Goal: Task Accomplishment & Management: Use online tool/utility

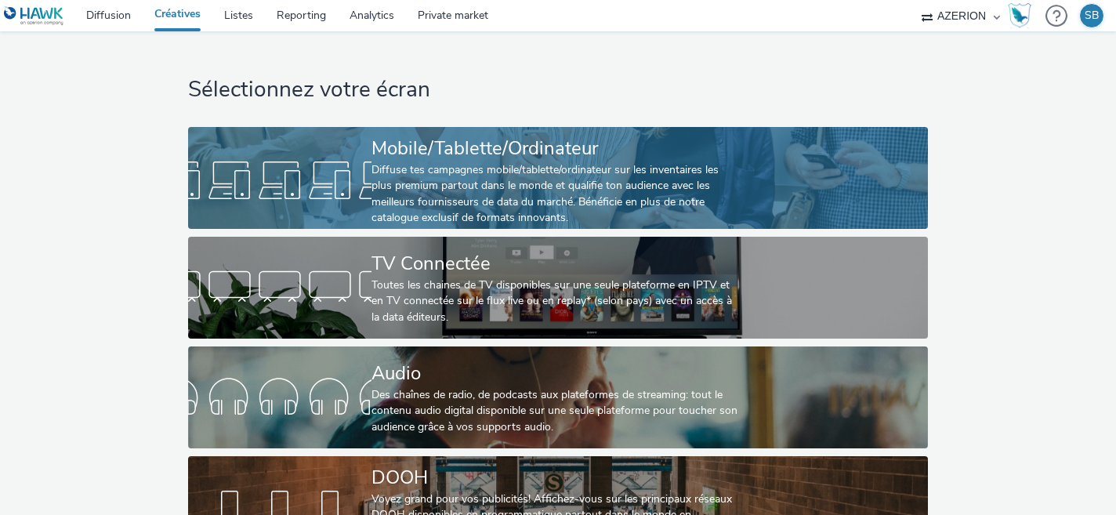
click at [345, 188] on div at bounding box center [279, 180] width 183 height 50
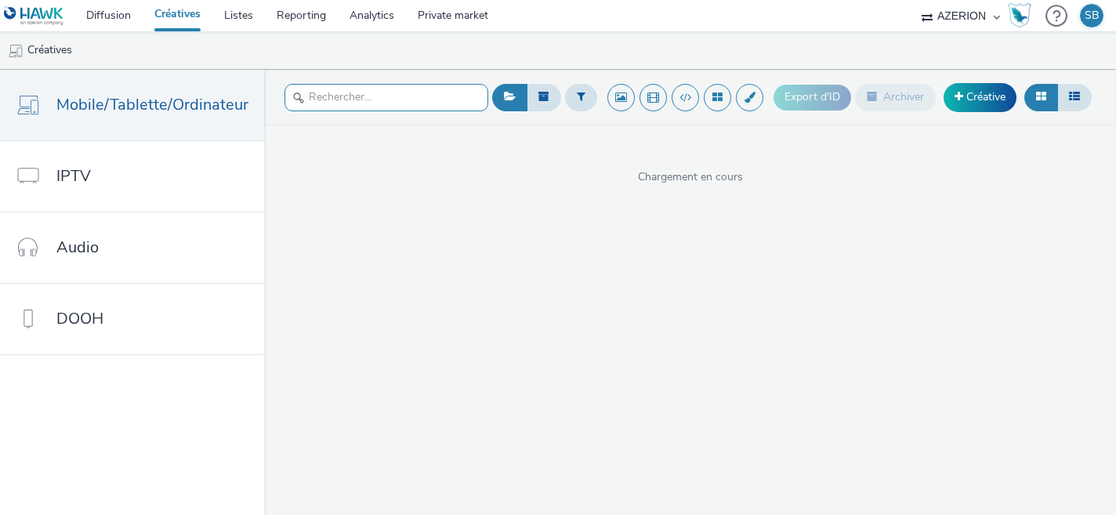
click at [396, 107] on input "text" at bounding box center [386, 97] width 204 height 27
type input "r"
type input "boo"
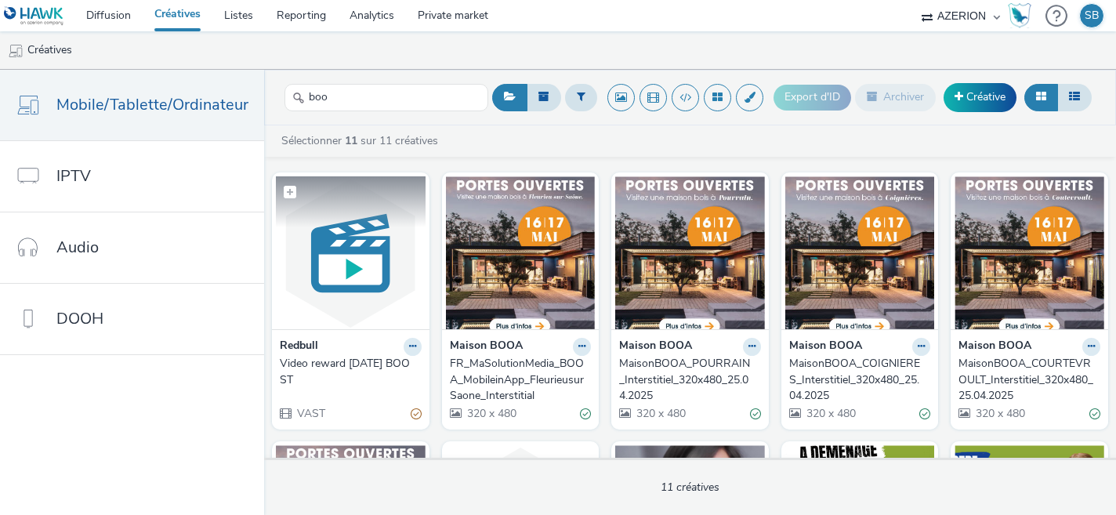
click at [322, 244] on img at bounding box center [351, 252] width 150 height 153
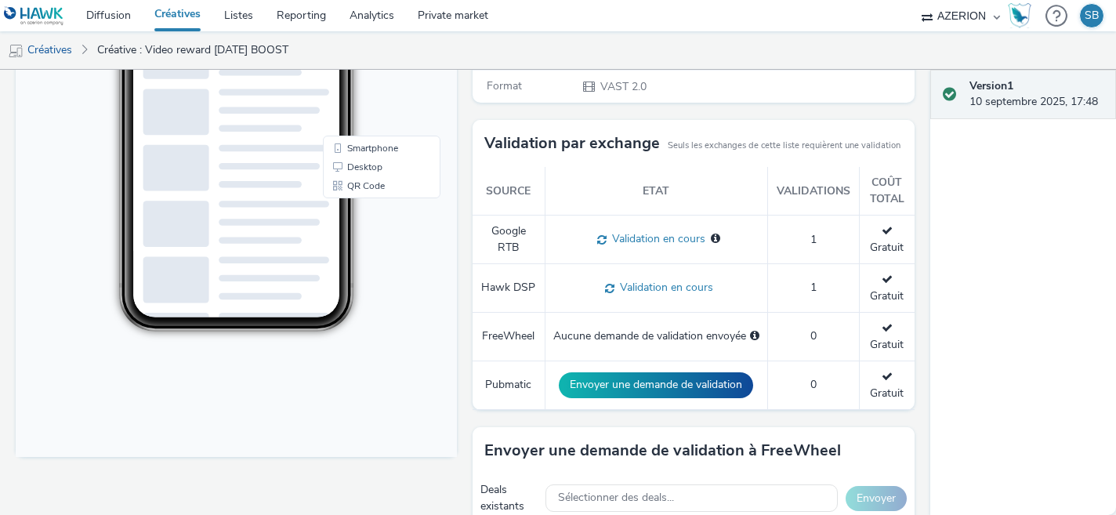
scroll to position [549, 0]
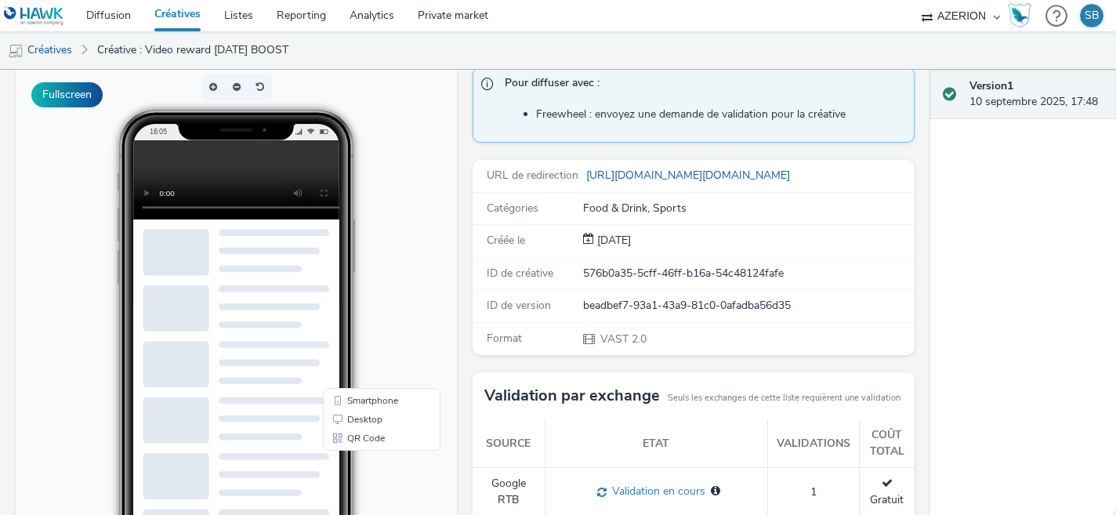
scroll to position [107, 0]
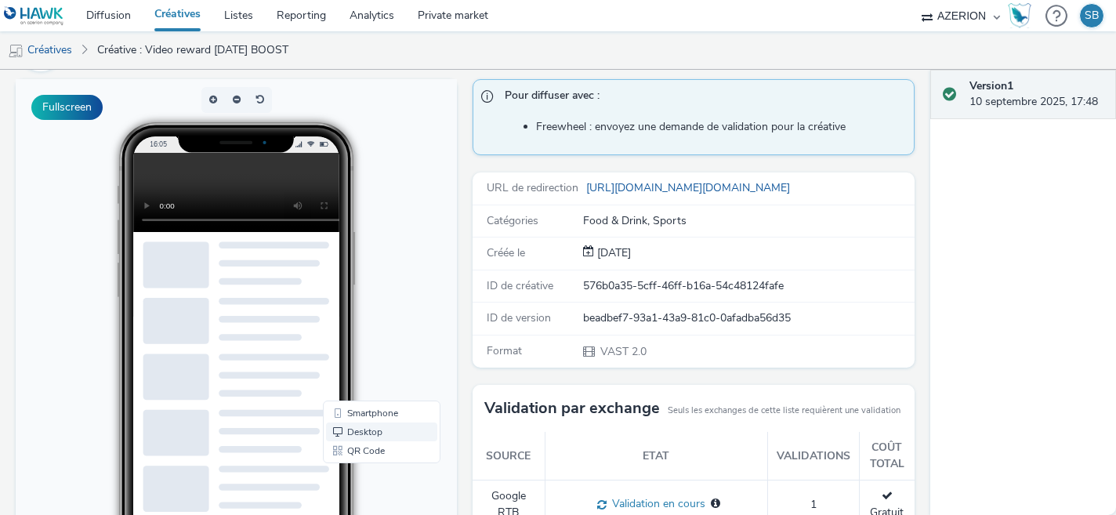
click at [392, 431] on link "Desktop" at bounding box center [381, 431] width 111 height 19
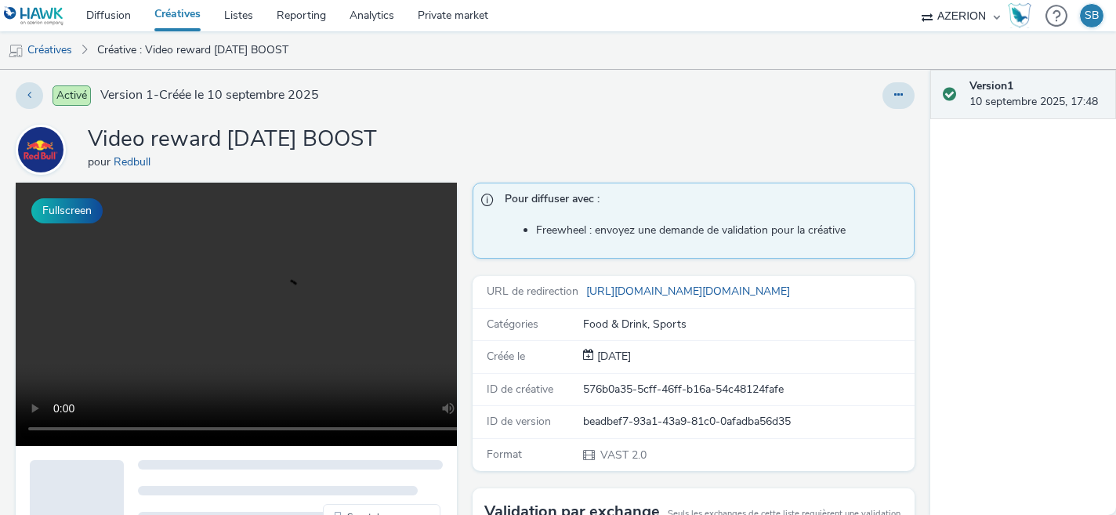
scroll to position [0, 0]
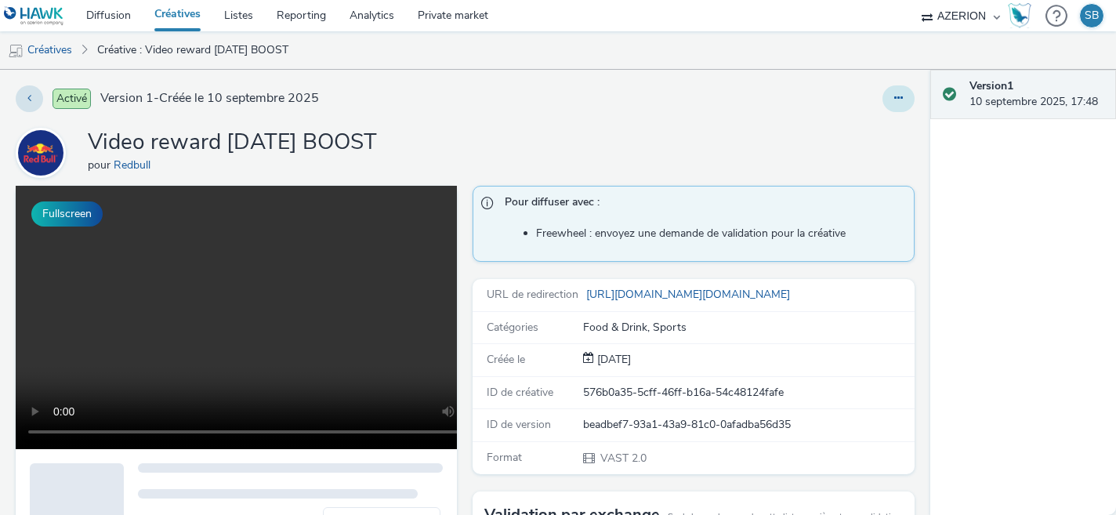
click at [894, 95] on icon at bounding box center [898, 97] width 9 height 11
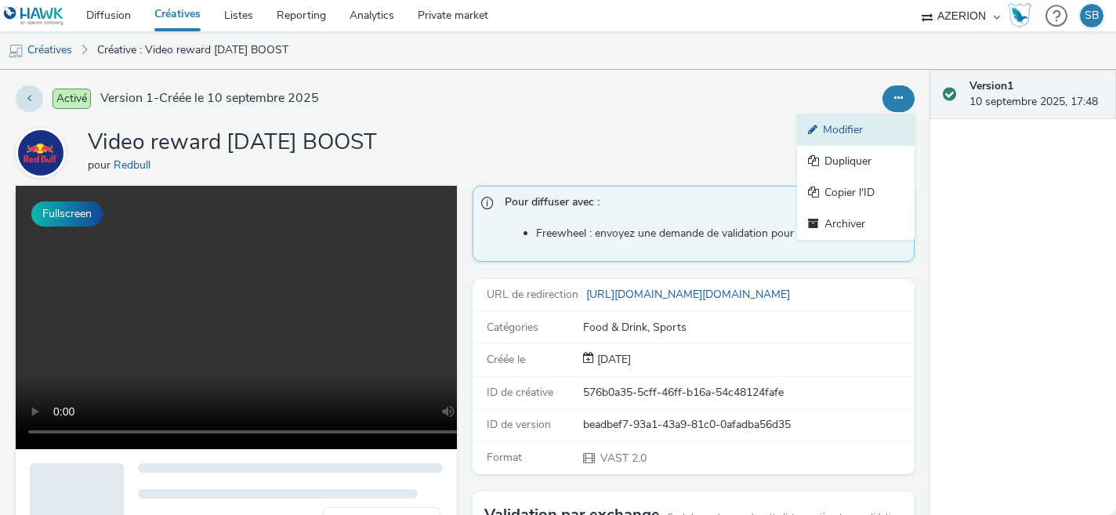
click at [871, 141] on link "Modifier" at bounding box center [856, 129] width 118 height 31
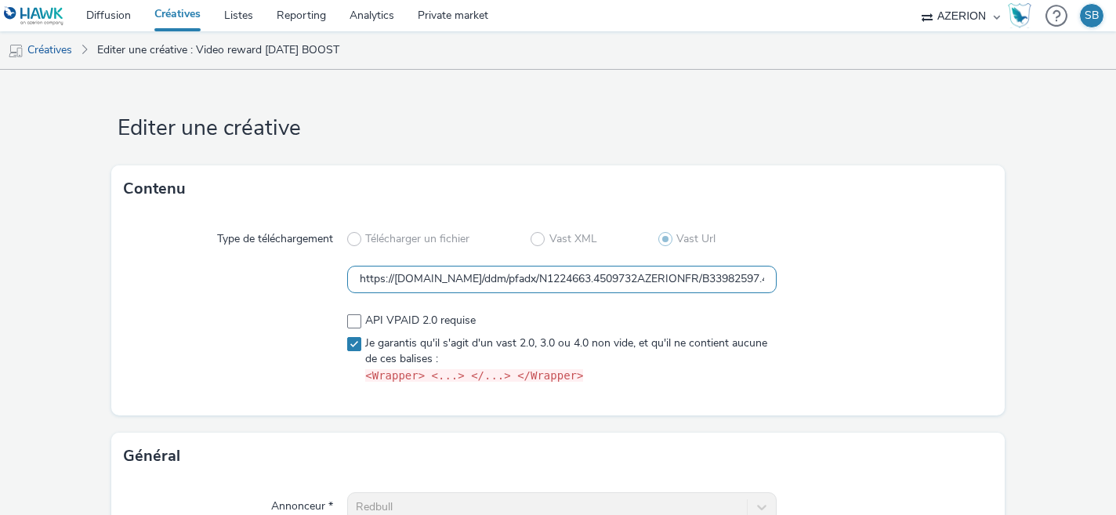
click at [562, 275] on input "https://[DOMAIN_NAME]/ddm/pfadx/N1224663.4509732AZERIONFR/B33982597.428969178;s…" at bounding box center [562, 279] width 430 height 27
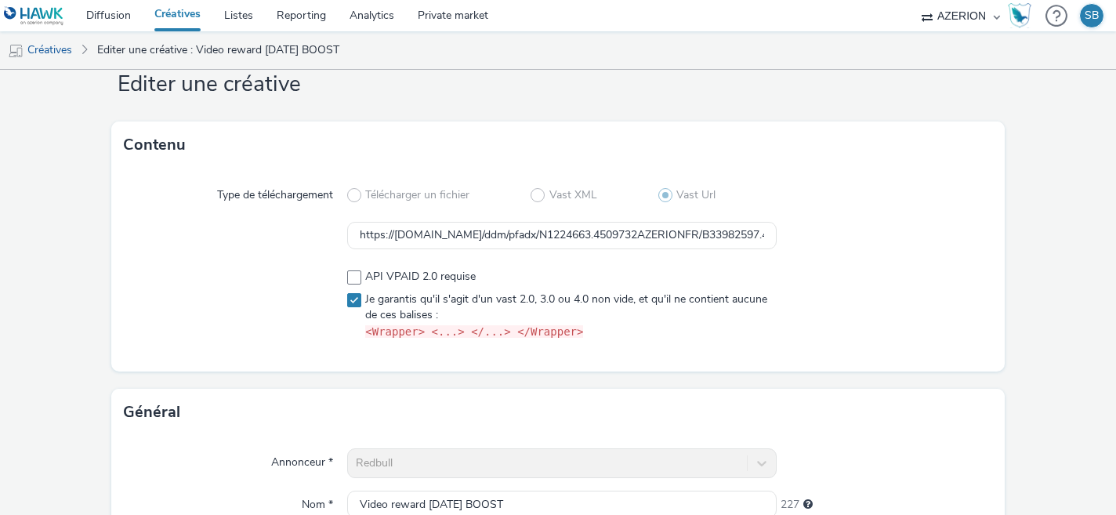
click at [177, 20] on link "Créatives" at bounding box center [178, 15] width 70 height 31
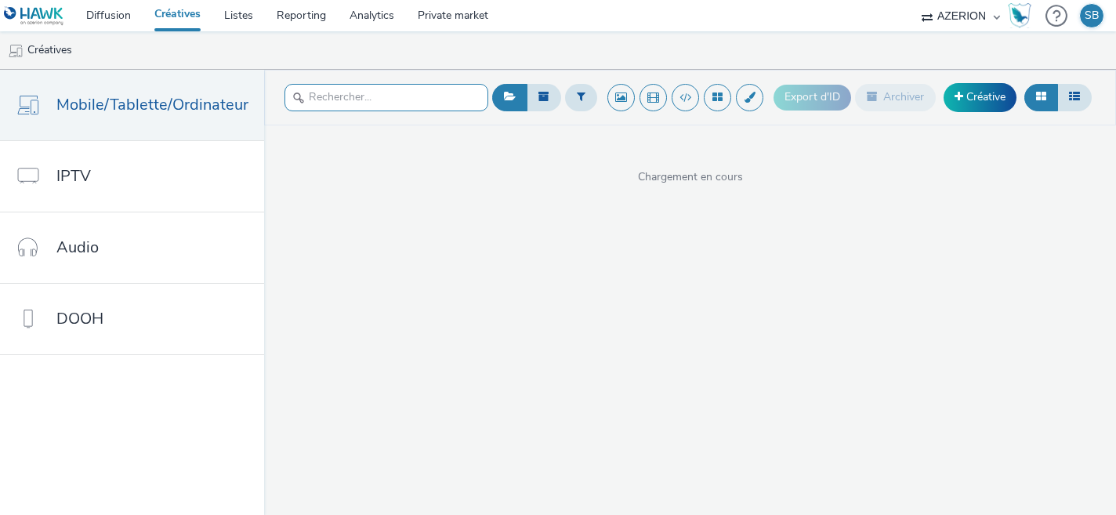
click at [339, 91] on input "text" at bounding box center [386, 97] width 204 height 27
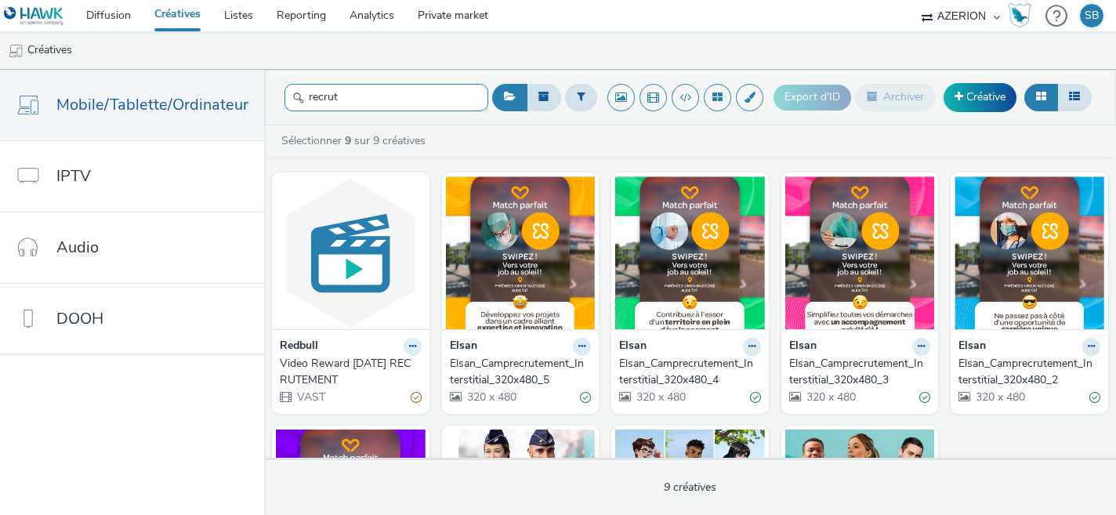
type input "recrut"
click at [409, 348] on icon at bounding box center [412, 346] width 7 height 9
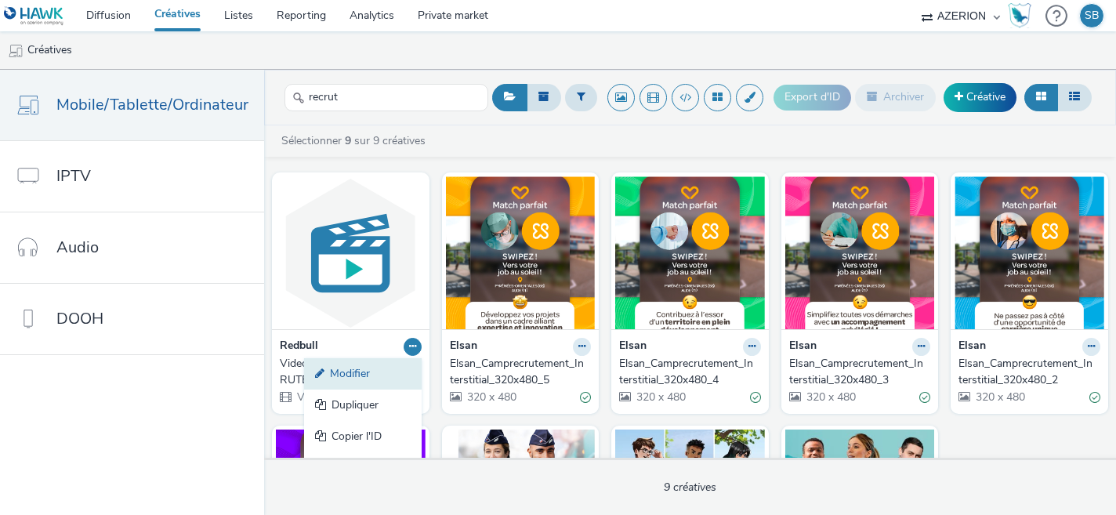
click at [387, 375] on link "Modifier" at bounding box center [363, 373] width 118 height 31
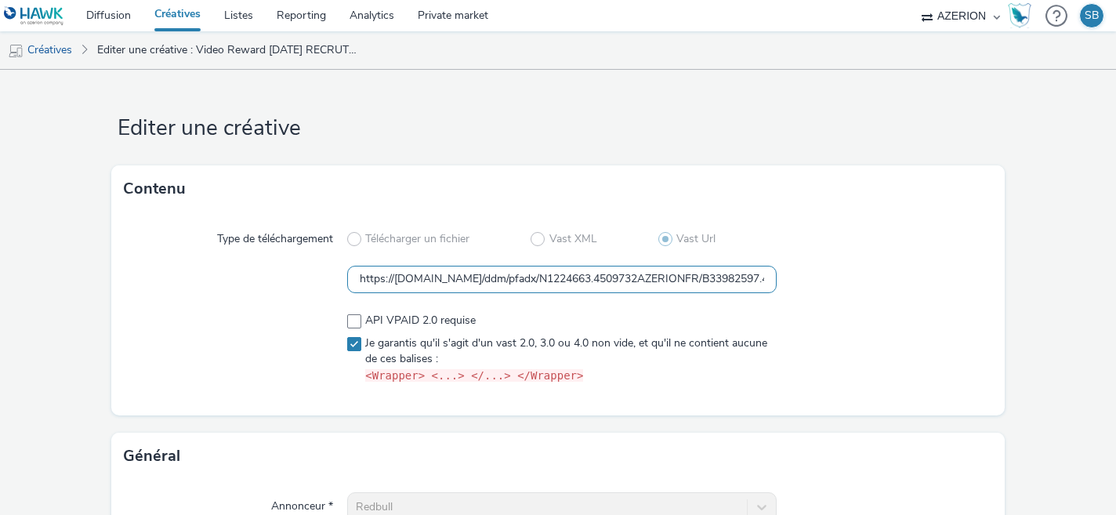
click at [494, 281] on input "https://[DOMAIN_NAME]/ddm/pfadx/N1224663.4509732AZERIONFR/B33982597.428571620;s…" at bounding box center [562, 279] width 430 height 27
